Goal: Transaction & Acquisition: Book appointment/travel/reservation

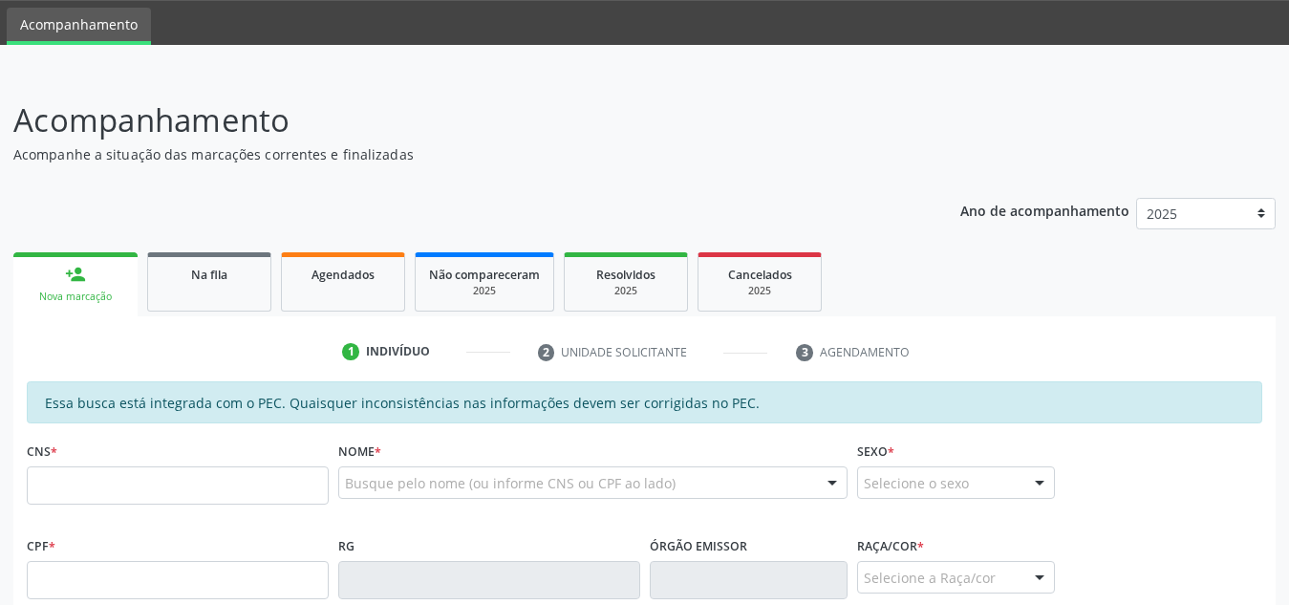
scroll to position [60, 0]
type input "706 2005 8443 4660"
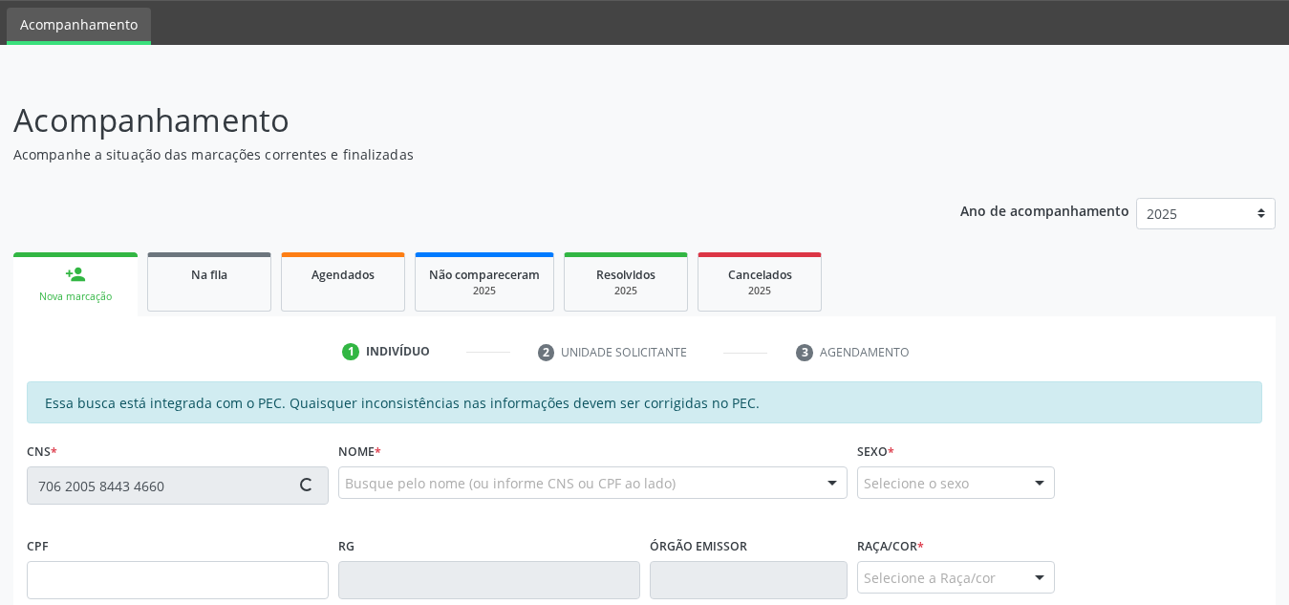
type input "[DATE]"
type input "Cicera [PERSON_NAME]"
type input "[PHONE_NUMBER]"
type input "261"
type input "013.373.774-81"
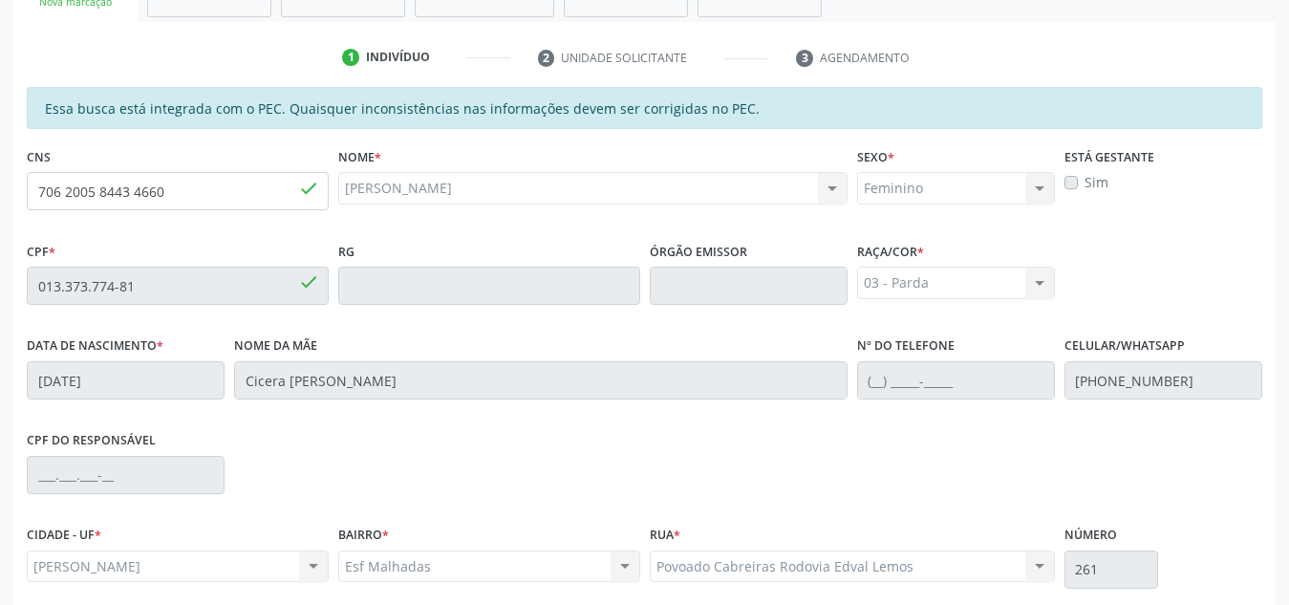
scroll to position [353, 0]
drag, startPoint x: 224, startPoint y: 199, endPoint x: 0, endPoint y: 181, distance: 224.3
click at [0, 181] on div "Acompanhamento Acompanhe a situação das marcações correntes e finalizadas Relat…" at bounding box center [644, 271] width 1289 height 986
type input "700 2039 0085 7922"
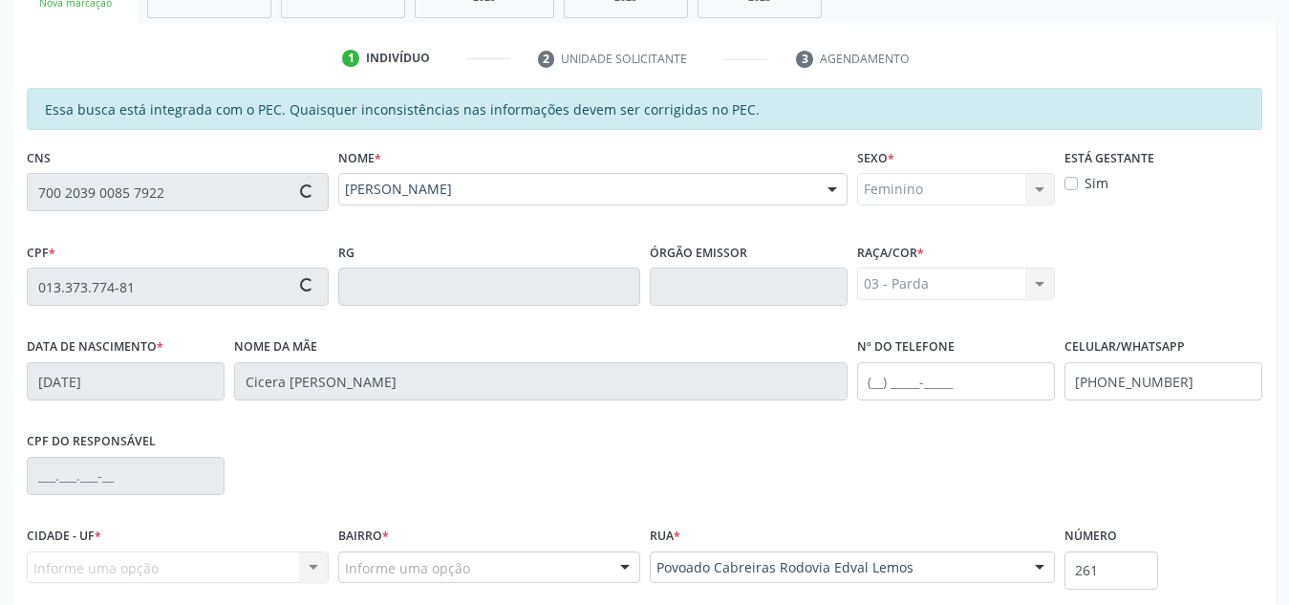
type input "[DATE]"
type input "[PERSON_NAME]"
type input "[PHONE_NUMBER]"
type input "S/N"
type input "056.962.064-33"
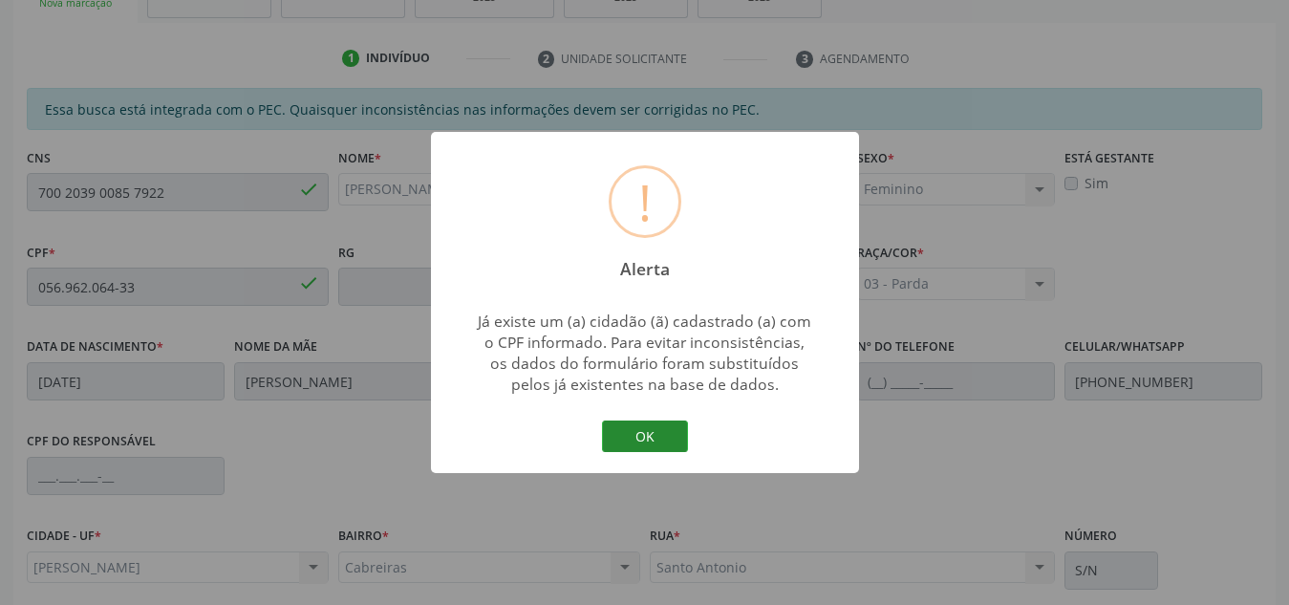
click at [651, 435] on button "OK" at bounding box center [645, 436] width 86 height 32
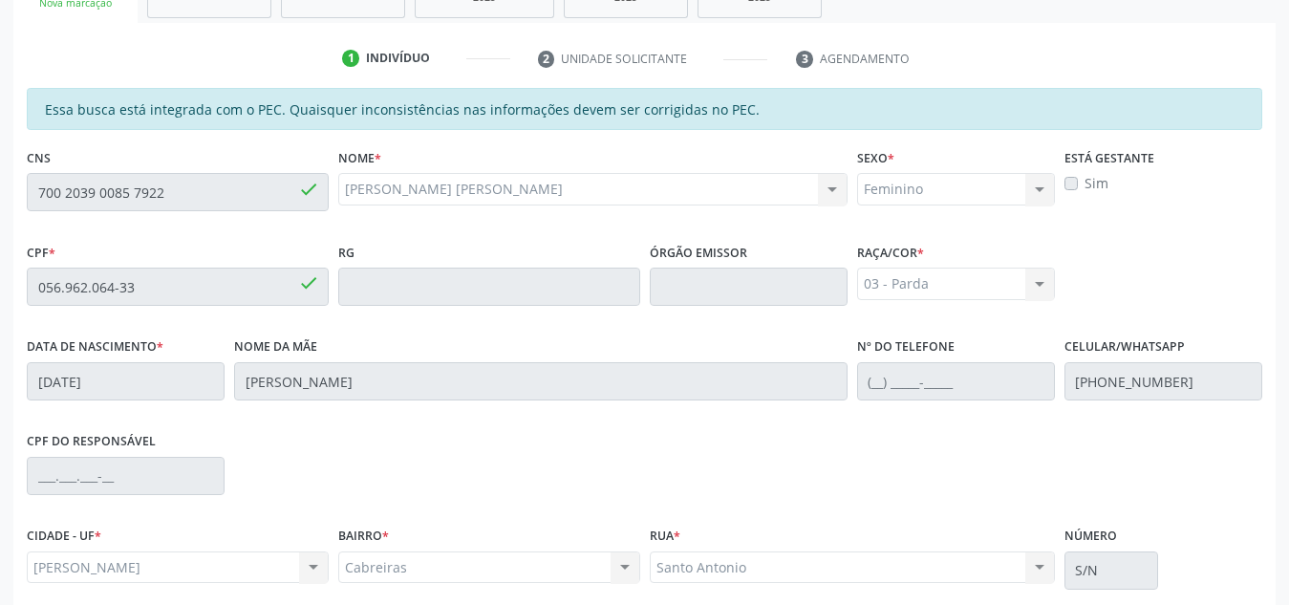
scroll to position [513, 0]
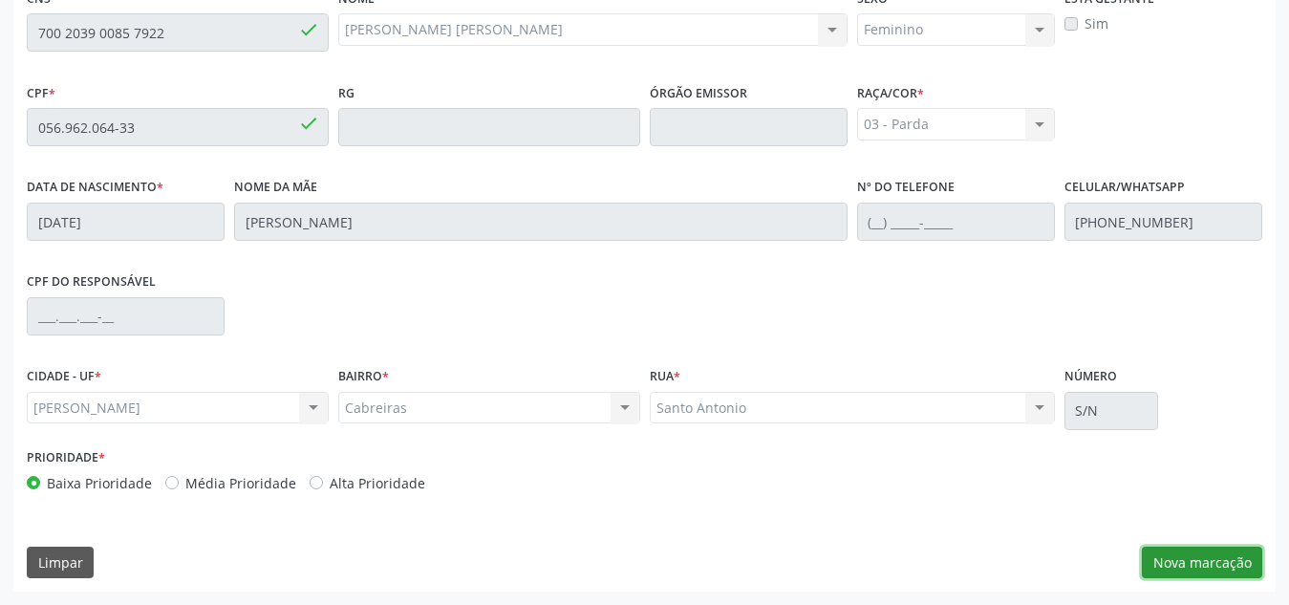
click at [1156, 556] on button "Nova marcação" at bounding box center [1202, 562] width 120 height 32
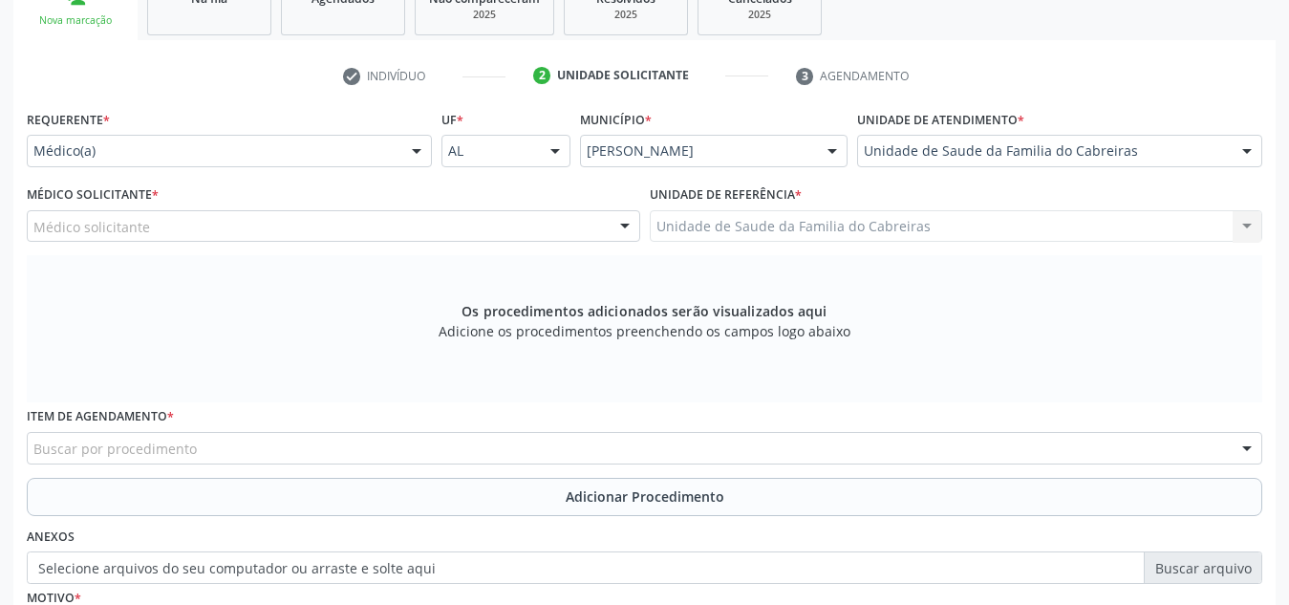
scroll to position [543, 0]
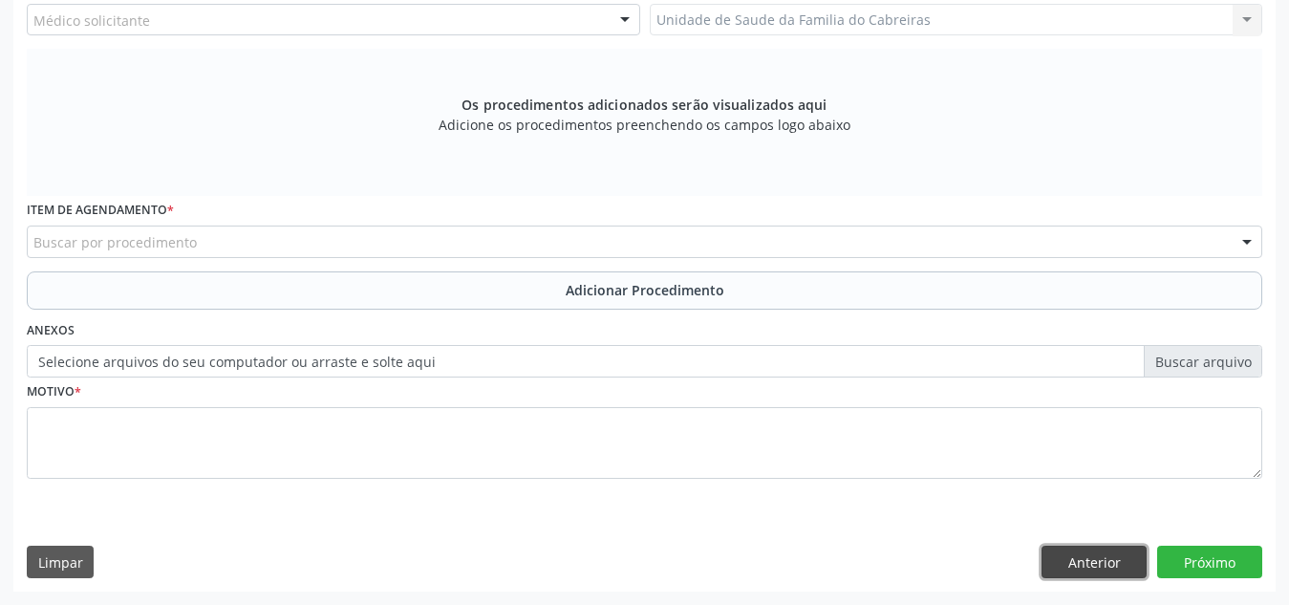
click at [1121, 566] on button "Anterior" at bounding box center [1093, 561] width 105 height 32
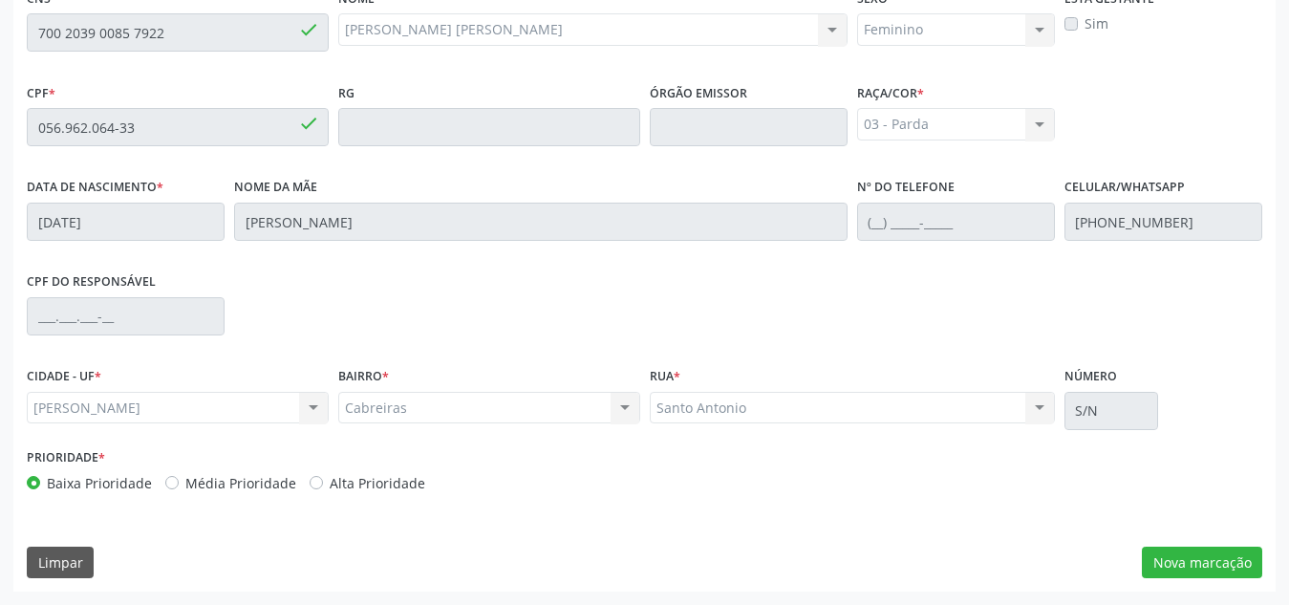
scroll to position [513, 0]
click at [1160, 569] on button "Nova marcação" at bounding box center [1202, 562] width 120 height 32
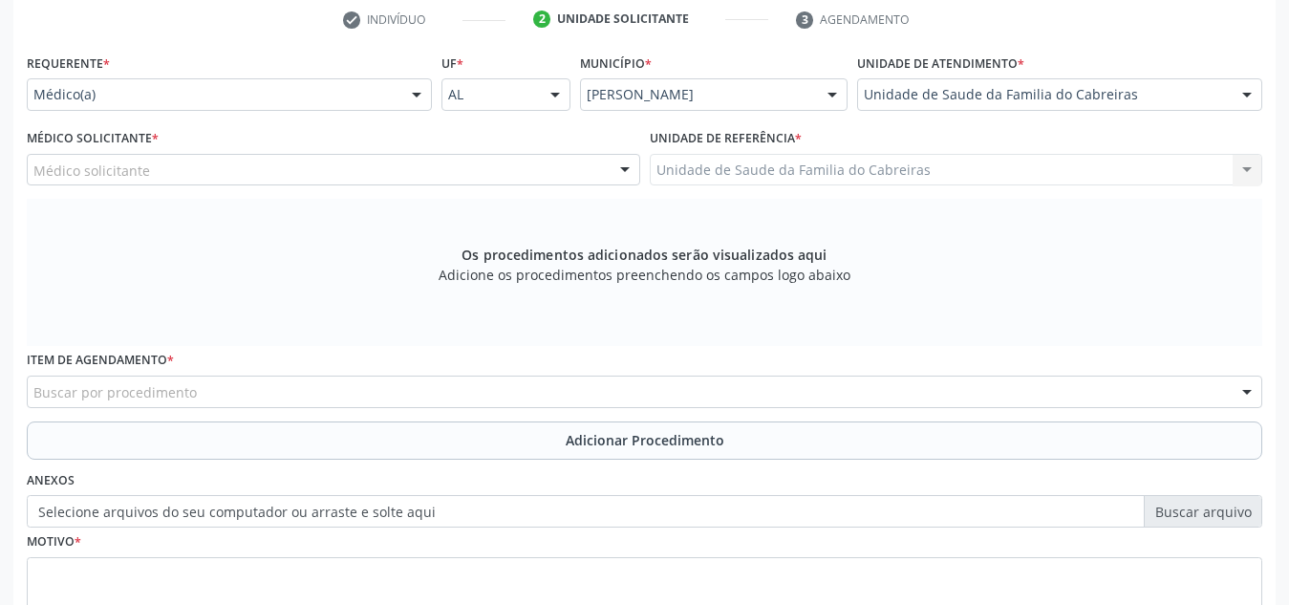
scroll to position [392, 0]
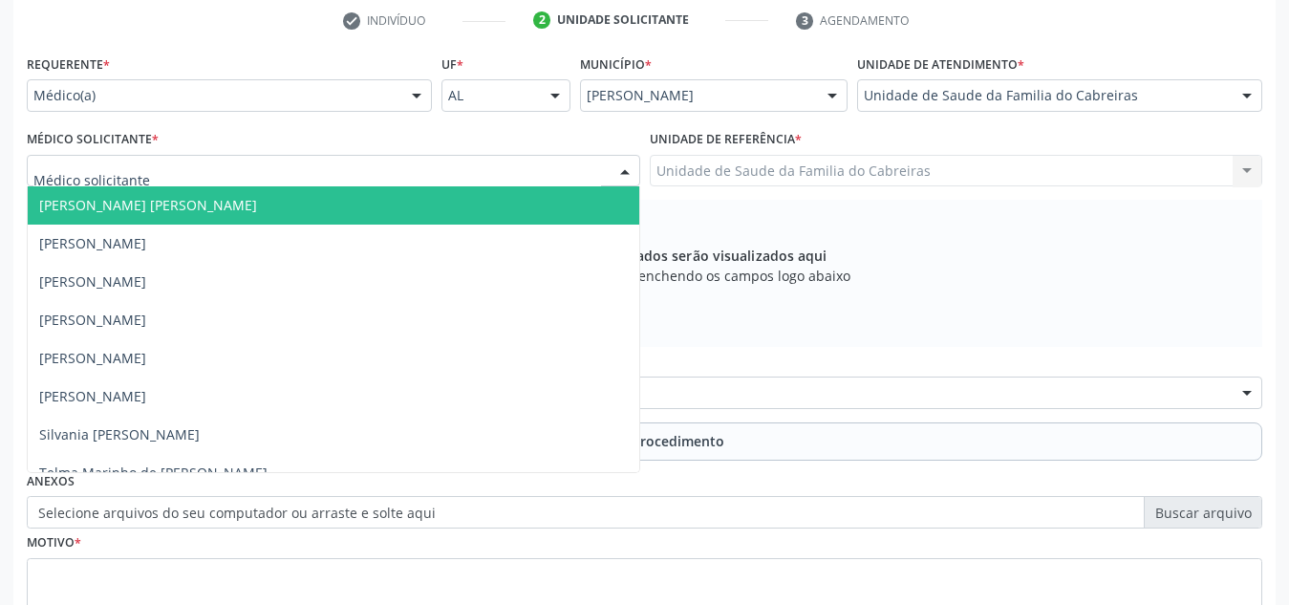
click at [569, 181] on div at bounding box center [333, 171] width 613 height 32
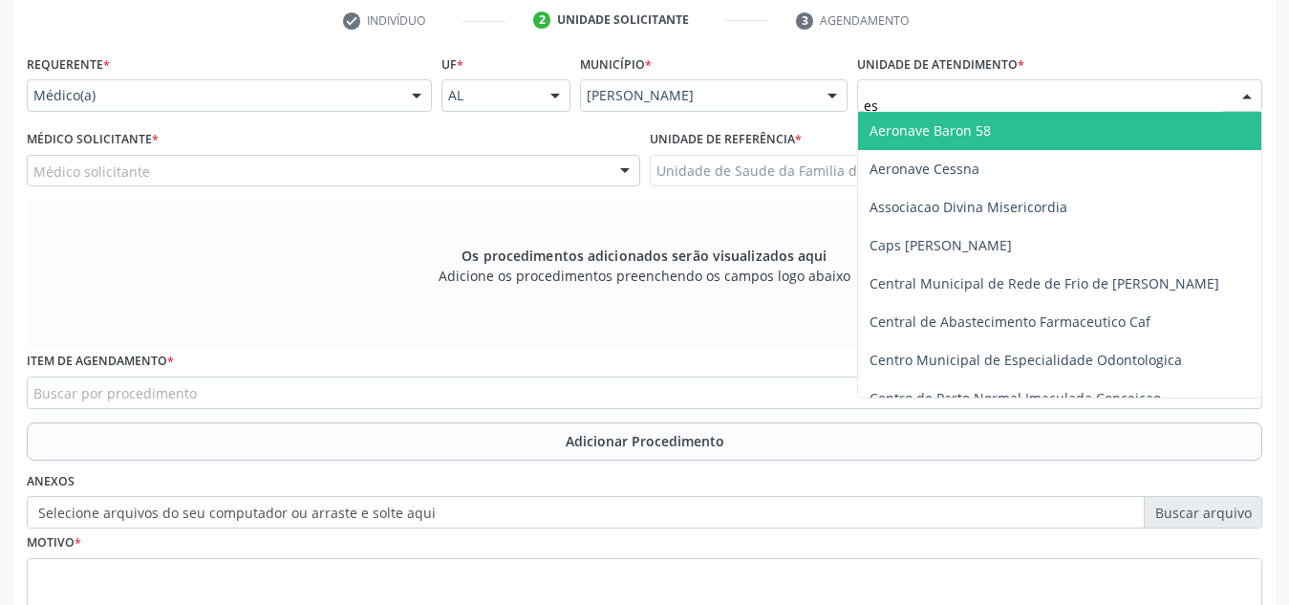
type input "est"
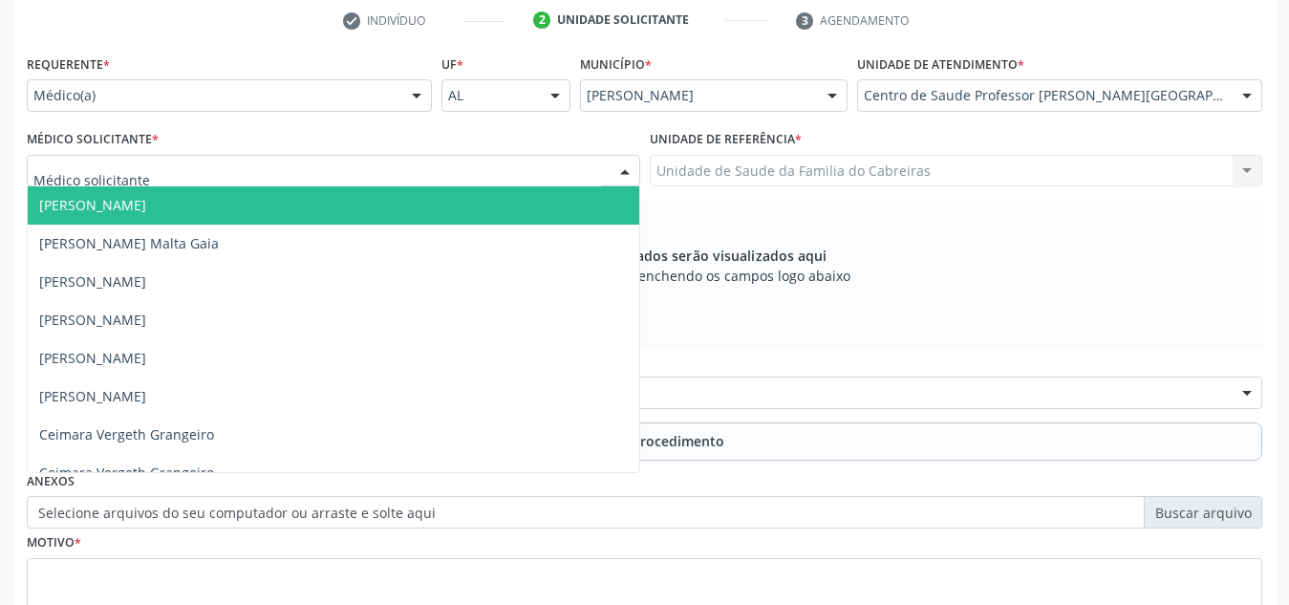
click at [504, 166] on div at bounding box center [333, 171] width 613 height 32
type input "ne"
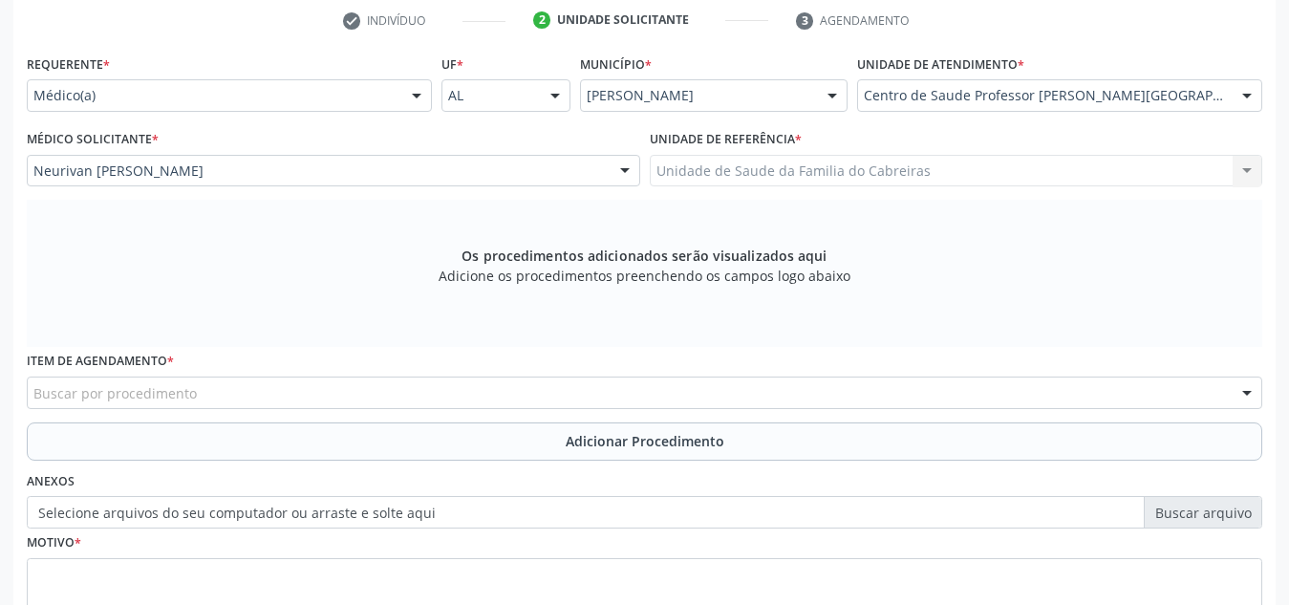
click at [319, 393] on div "Buscar por procedimento" at bounding box center [644, 392] width 1235 height 32
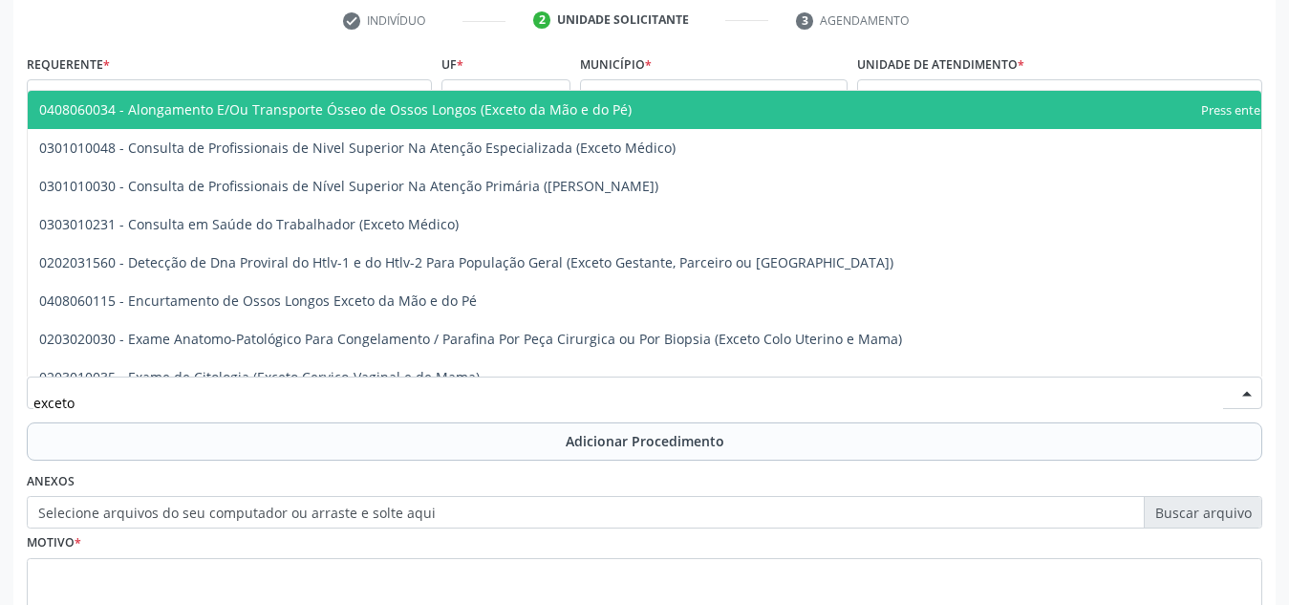
type input "exceto"
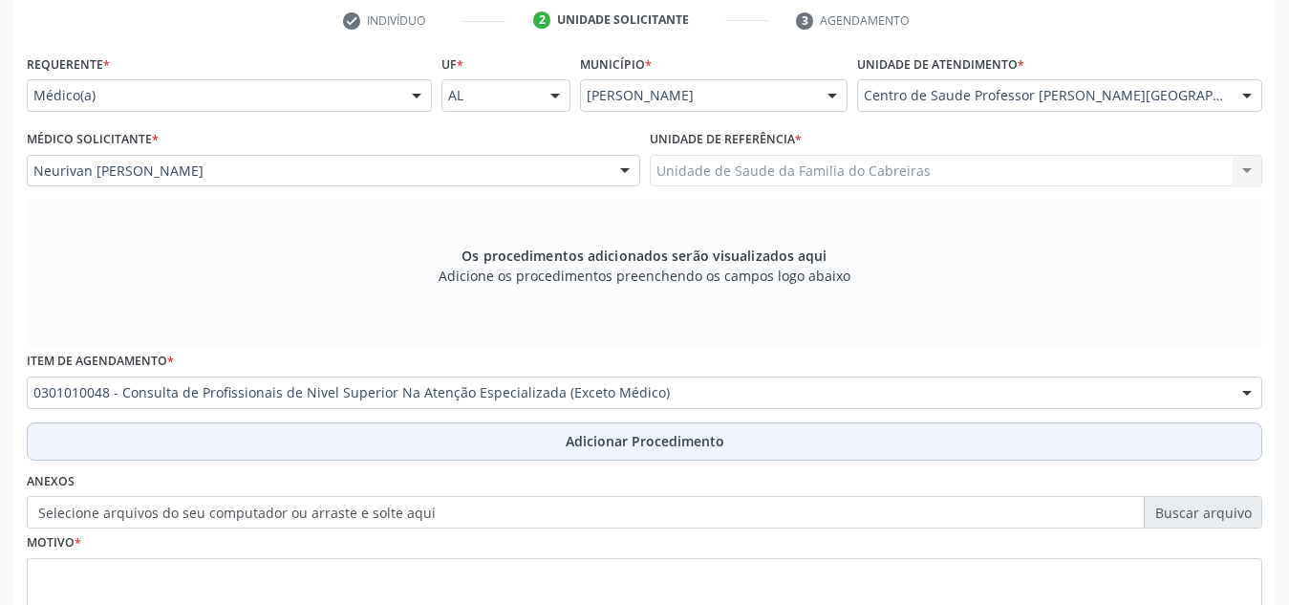
click at [315, 449] on button "Adicionar Procedimento" at bounding box center [644, 441] width 1235 height 38
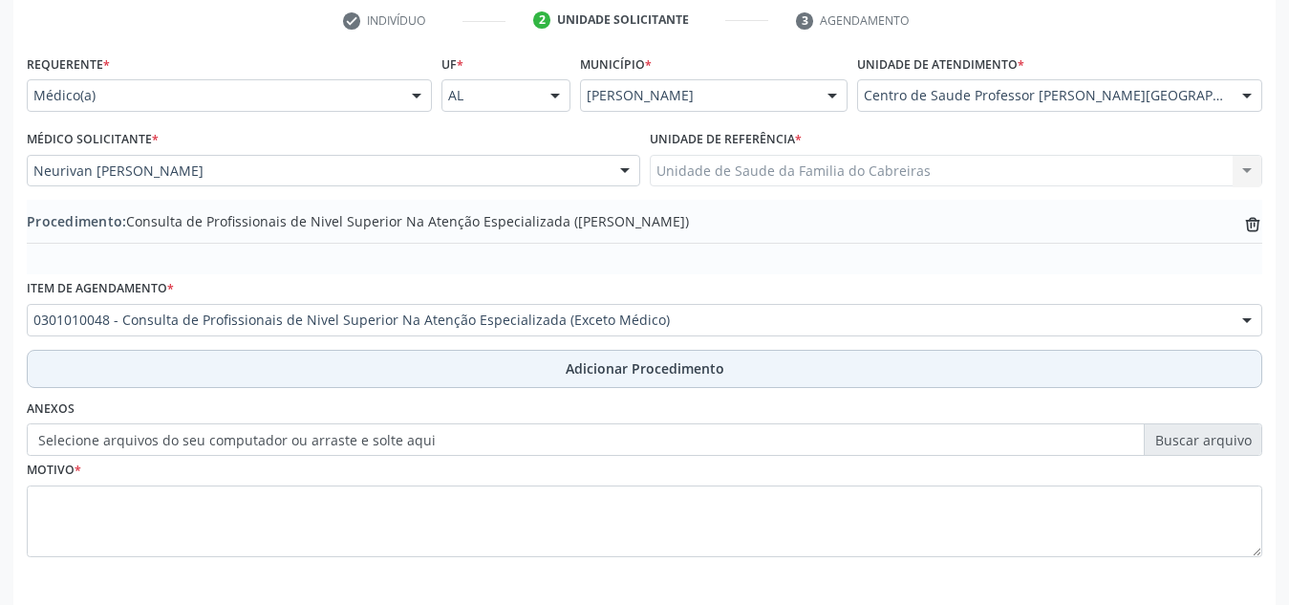
scroll to position [470, 0]
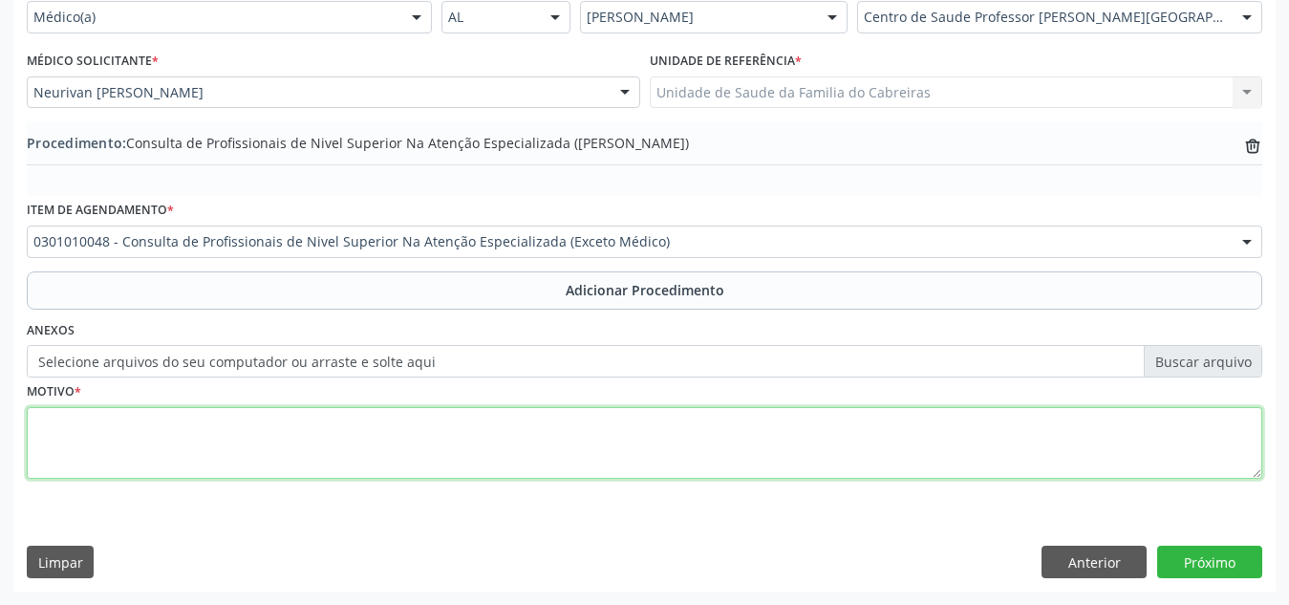
click at [319, 444] on textarea at bounding box center [644, 443] width 1235 height 73
click at [199, 416] on textarea "Fisioterapia. 20 sessões. Dor lombar" at bounding box center [644, 443] width 1235 height 73
click at [300, 431] on textarea "Fisioterapia. 20 sessões. [GEOGRAPHIC_DATA]" at bounding box center [644, 443] width 1235 height 73
type textarea "Fisioterapia. 20 sessões. Lombar. (letra do Dr, difícil de compreensão"
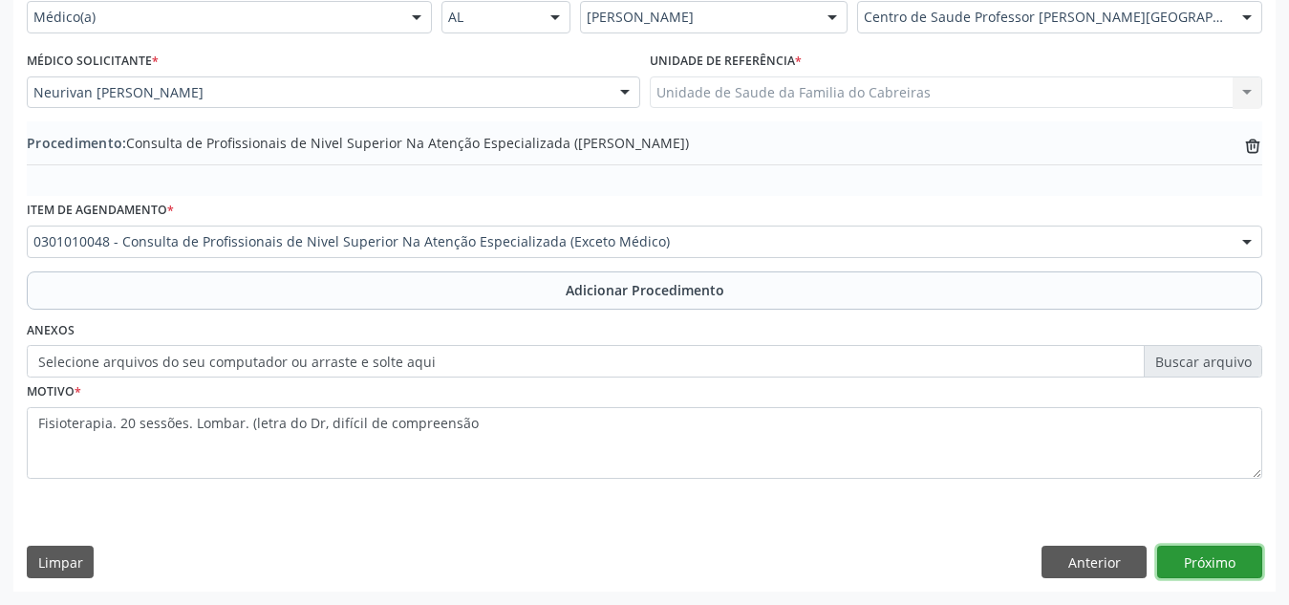
click at [1195, 566] on button "Próximo" at bounding box center [1209, 561] width 105 height 32
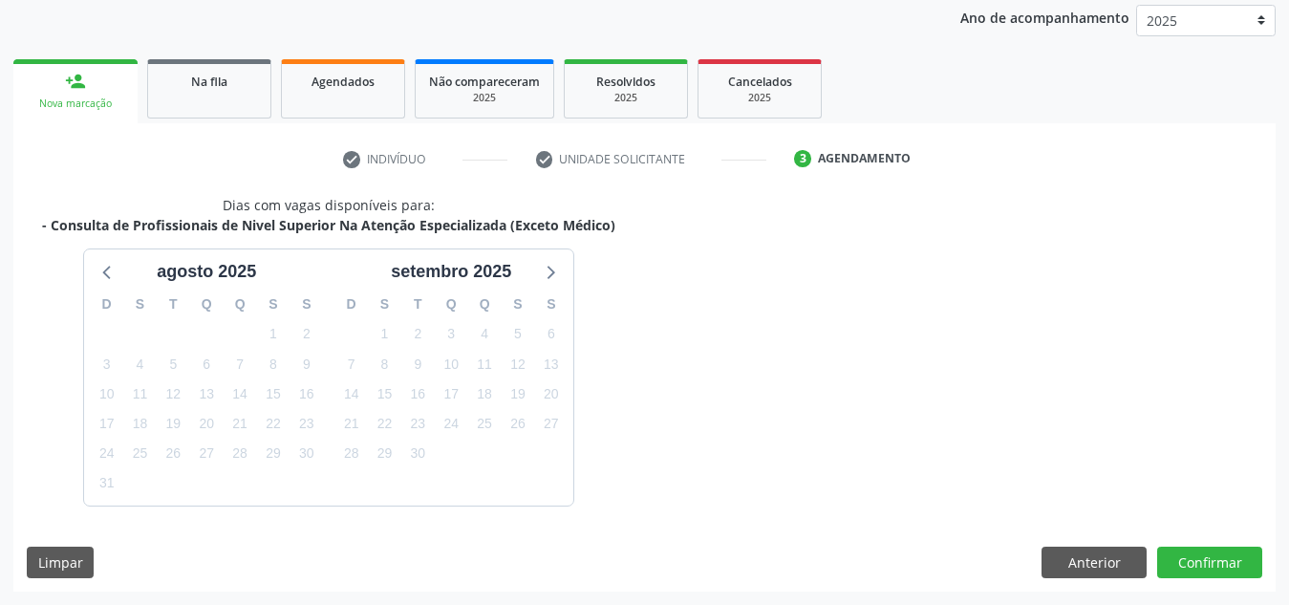
scroll to position [310, 0]
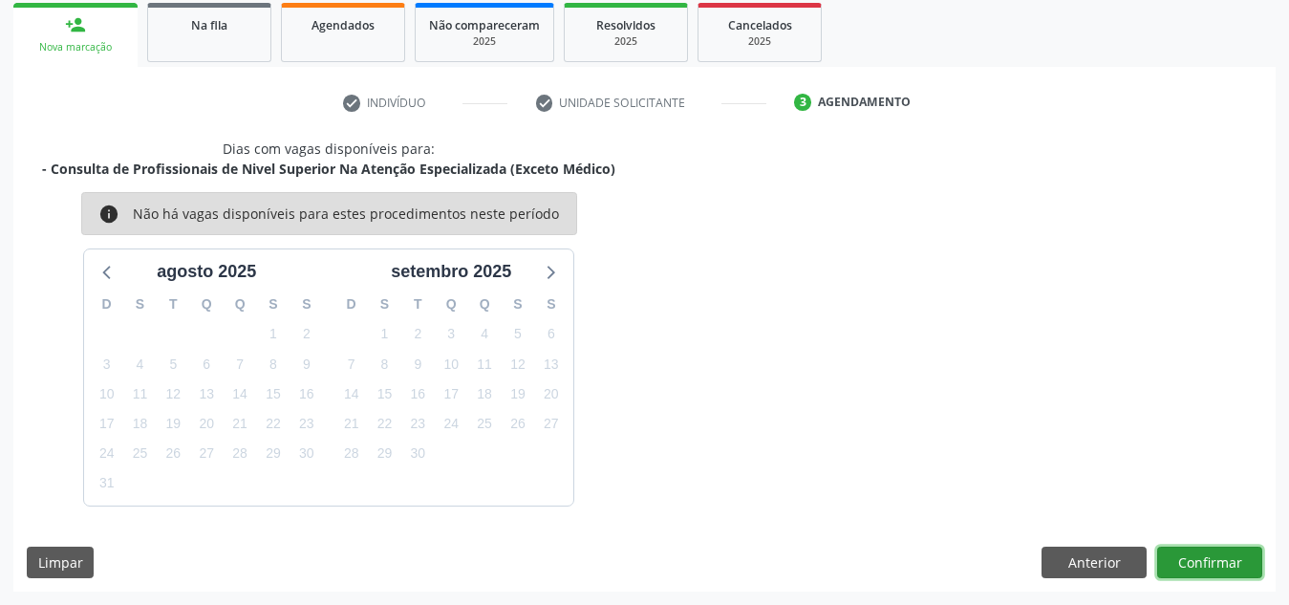
click at [1195, 566] on button "Confirmar" at bounding box center [1209, 562] width 105 height 32
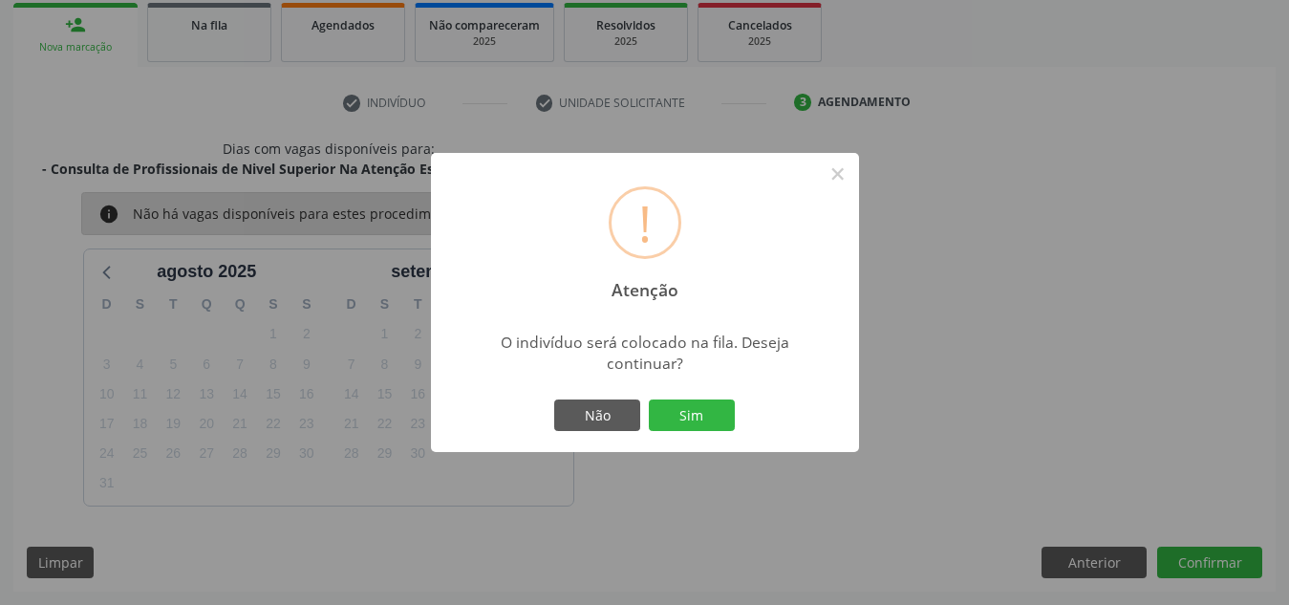
click at [649, 399] on button "Sim" at bounding box center [692, 415] width 86 height 32
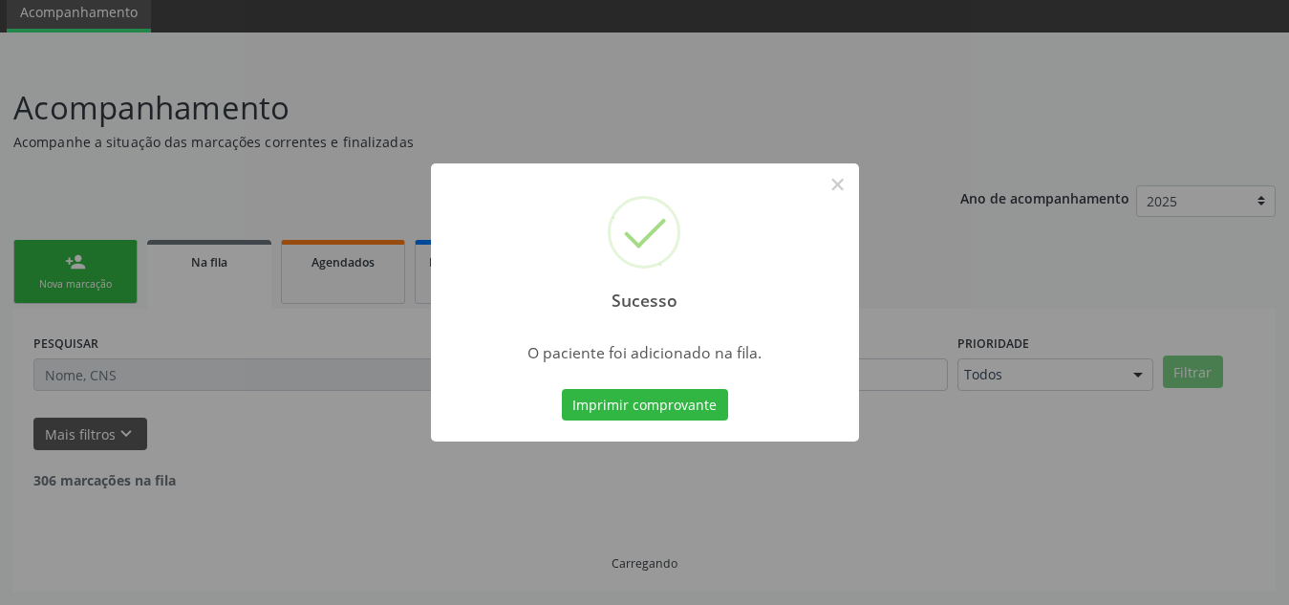
scroll to position [53, 0]
